Goal: Information Seeking & Learning: Learn about a topic

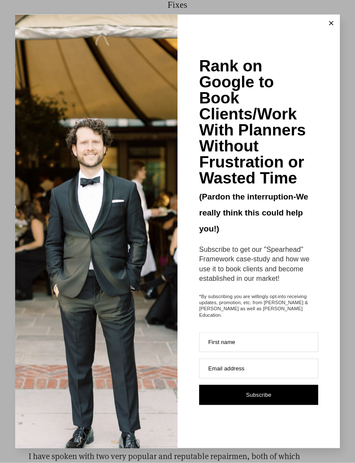
scroll to position [2468, 0]
click at [328, 32] on button at bounding box center [330, 23] width 17 height 17
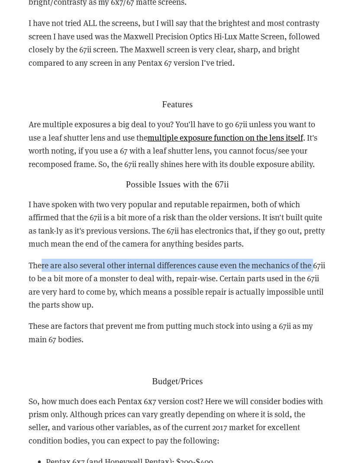
scroll to position [2713, 0]
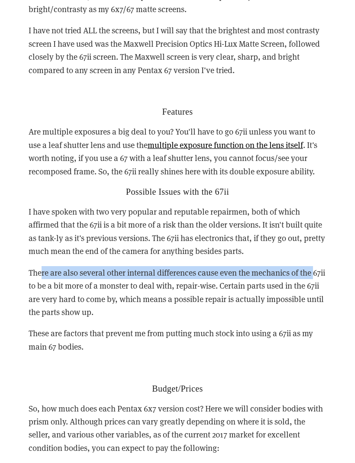
click at [44, 308] on div "Reasons you may want to buy either the 67 or 67ii vs the 6x7 Reliability Since …" at bounding box center [178, 155] width 298 height 972
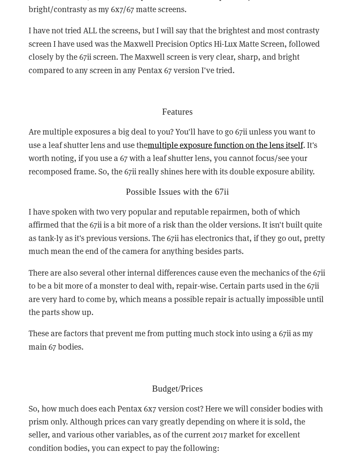
click at [49, 327] on p "These are factors that prevent me from putting much stock into using a 67ii as …" at bounding box center [178, 340] width 298 height 26
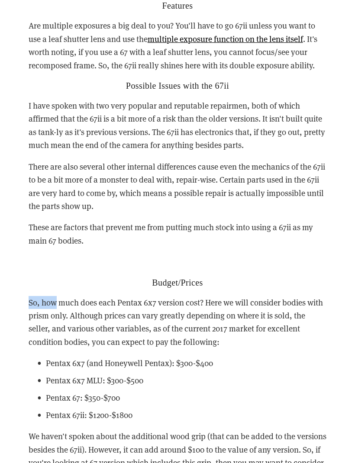
scroll to position [2819, 0]
click at [46, 312] on p "So, how much does each Pentax 6x7 version cost? Here we will consider bodies wi…" at bounding box center [178, 322] width 298 height 53
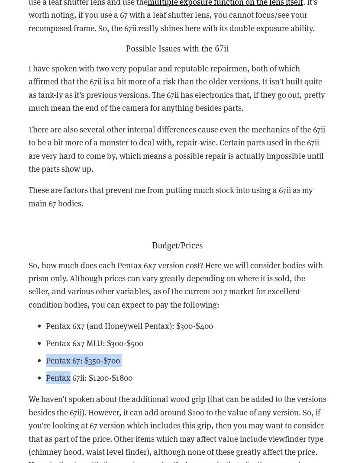
scroll to position [2861, 0]
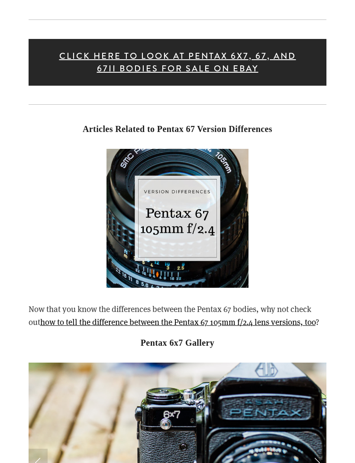
scroll to position [4123, 0]
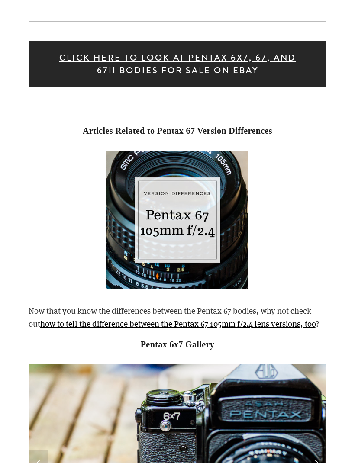
click at [98, 126] on strong "Articles Related to Pentax 67 Version Differences" at bounding box center [178, 131] width 190 height 10
click at [169, 184] on img at bounding box center [177, 220] width 142 height 139
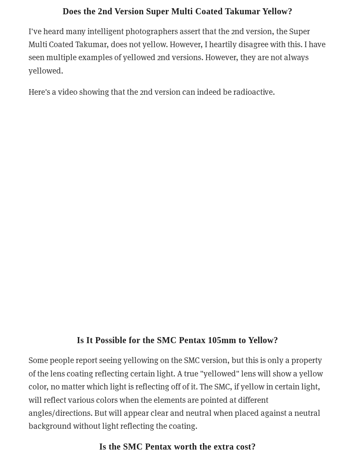
scroll to position [2218, 0]
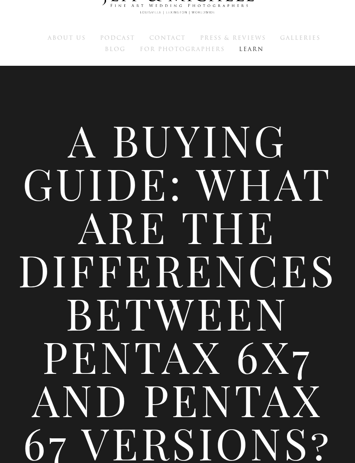
scroll to position [21, 0]
